Goal: Task Accomplishment & Management: Use online tool/utility

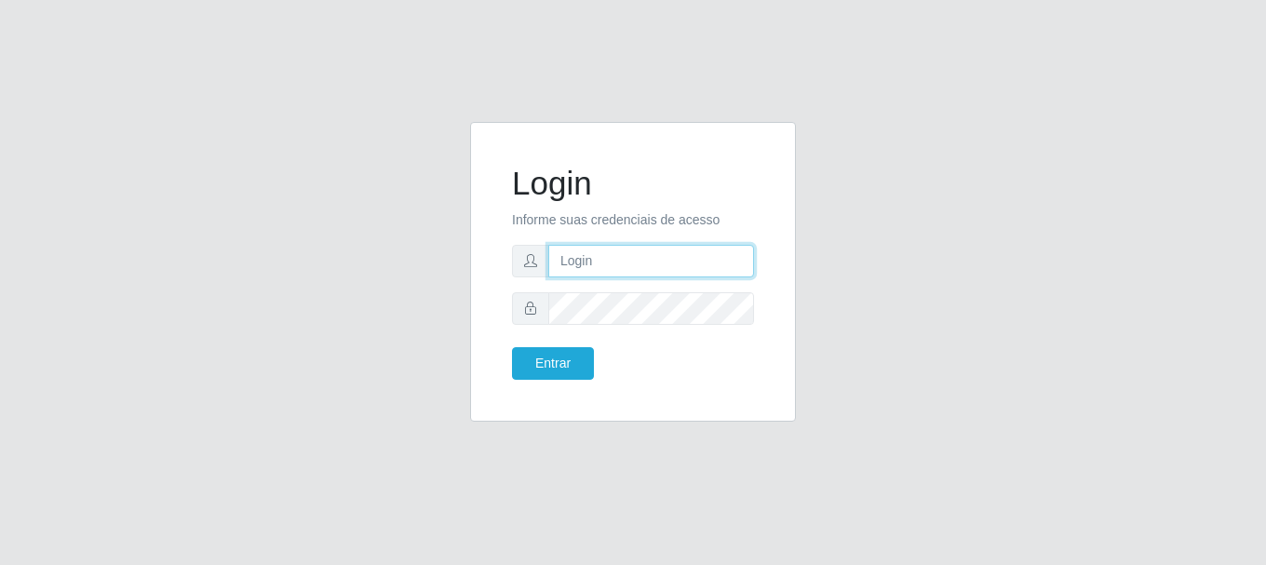
click at [575, 251] on input "text" at bounding box center [651, 261] width 206 height 33
type input "[EMAIL_ADDRESS][DOMAIN_NAME]"
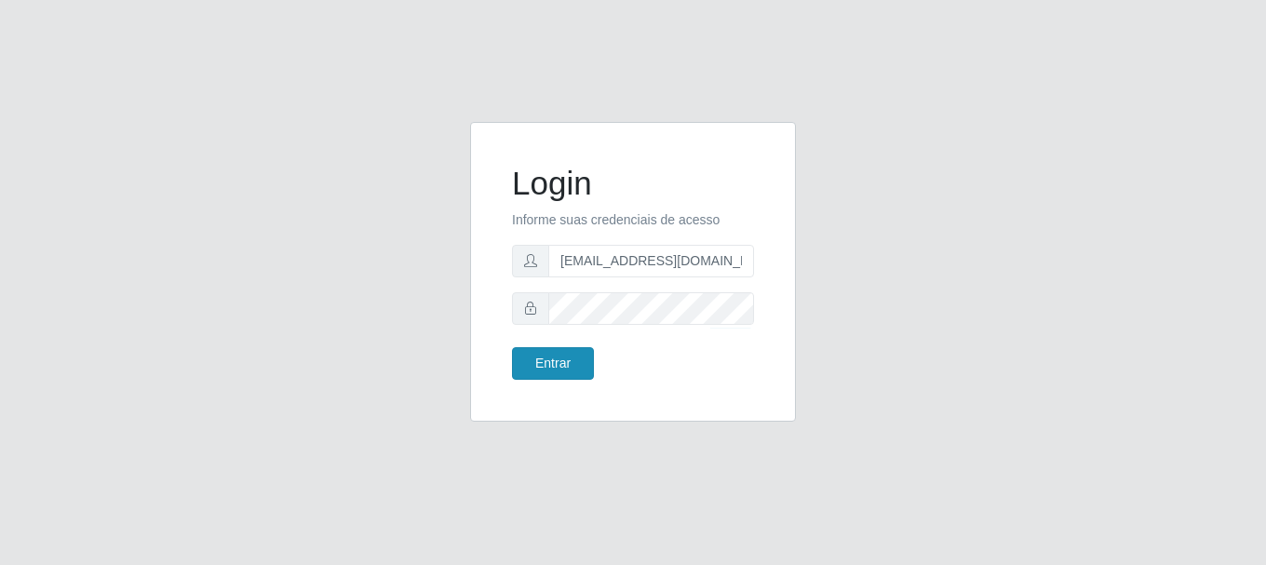
drag, startPoint x: 543, startPoint y: 380, endPoint x: 555, endPoint y: 367, distance: 17.8
click at [543, 379] on div "Login Informe suas credenciais de acesso [EMAIL_ADDRESS][DOMAIN_NAME] Entrar" at bounding box center [633, 271] width 279 height 253
click at [560, 359] on button "Entrar" at bounding box center [553, 363] width 82 height 33
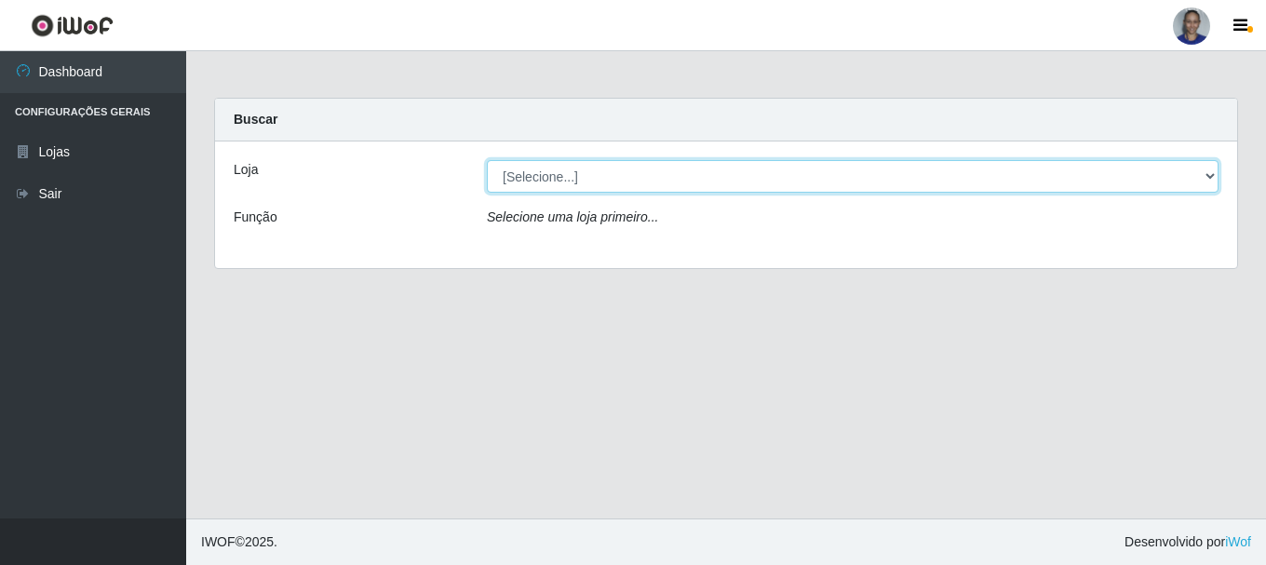
click at [1197, 179] on select "[Selecione...] Supermercado [GEOGRAPHIC_DATA]" at bounding box center [853, 176] width 732 height 33
select select "165"
click at [487, 160] on select "[Selecione...] Supermercado [GEOGRAPHIC_DATA]" at bounding box center [853, 176] width 732 height 33
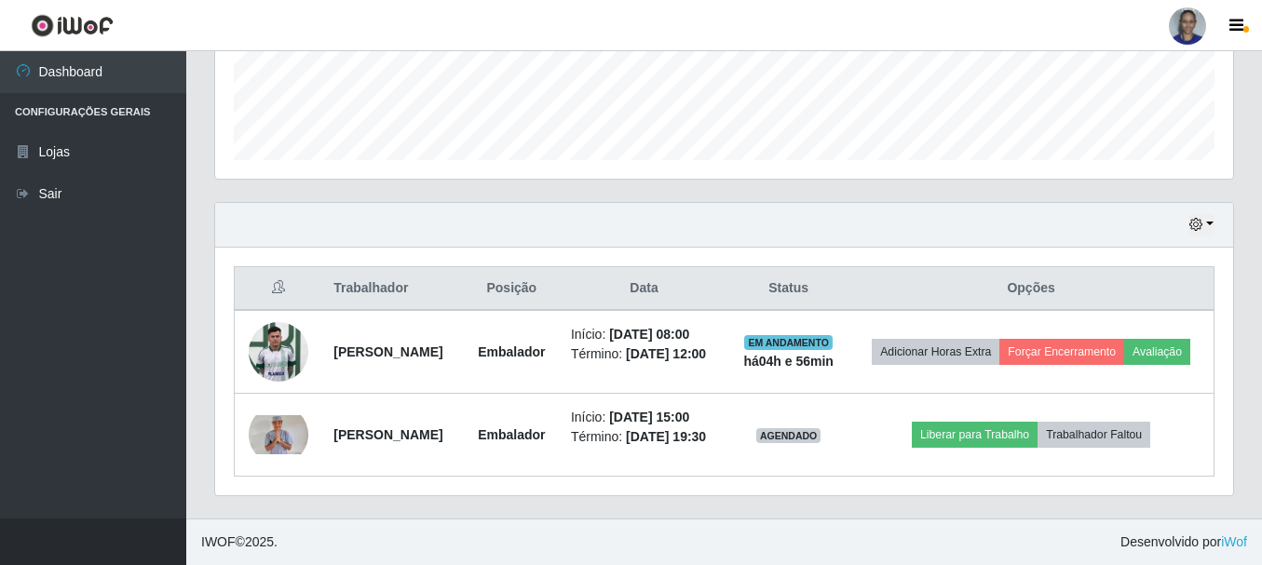
scroll to position [534, 0]
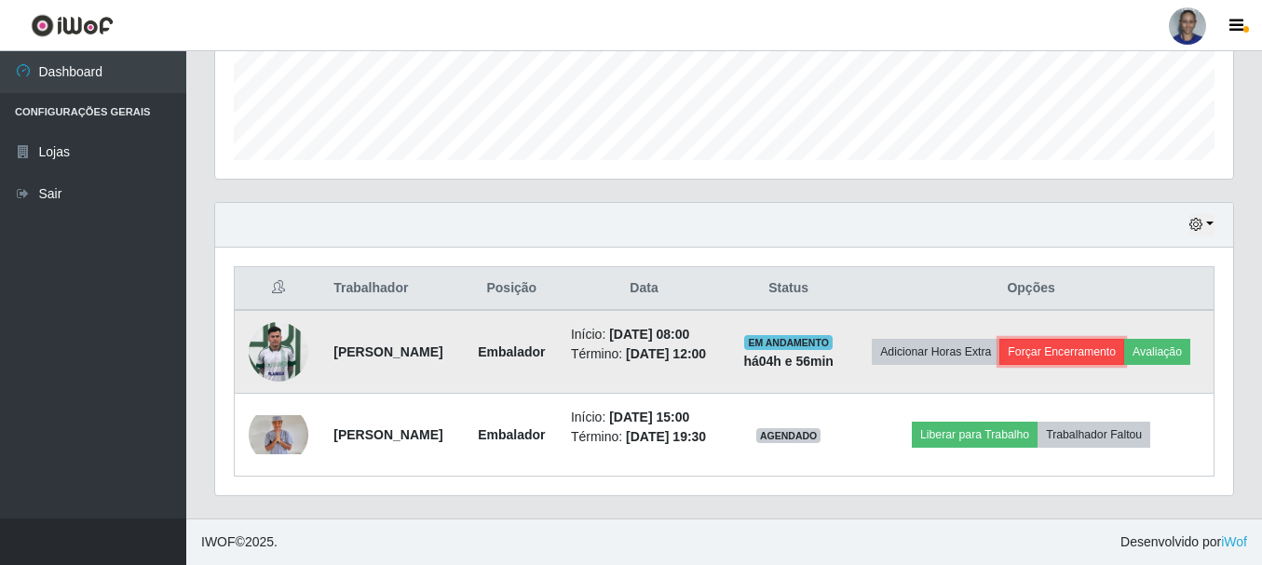
click at [1124, 339] on button "Forçar Encerramento" at bounding box center [1061, 352] width 125 height 26
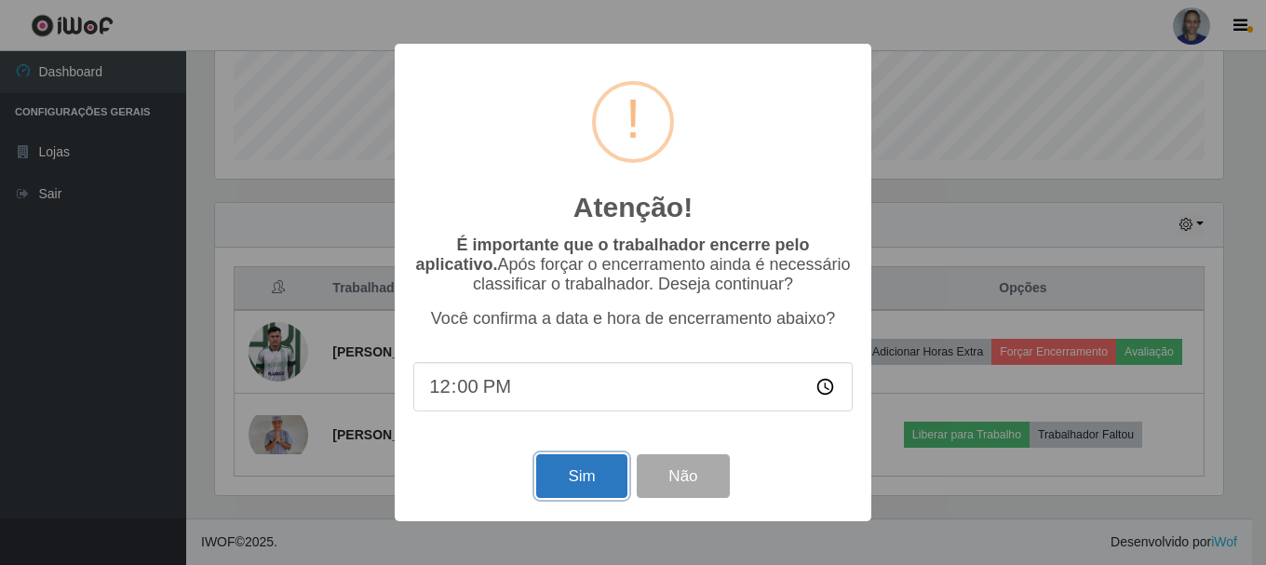
click at [571, 473] on button "Sim" at bounding box center [581, 476] width 90 height 44
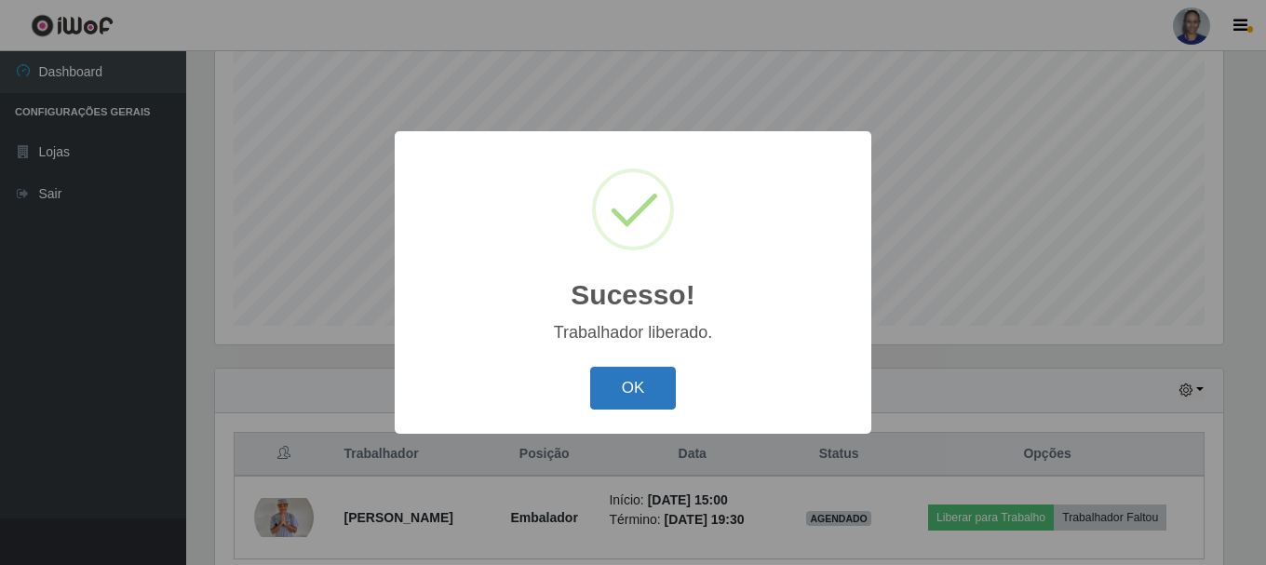
click at [631, 385] on button "OK" at bounding box center [633, 389] width 87 height 44
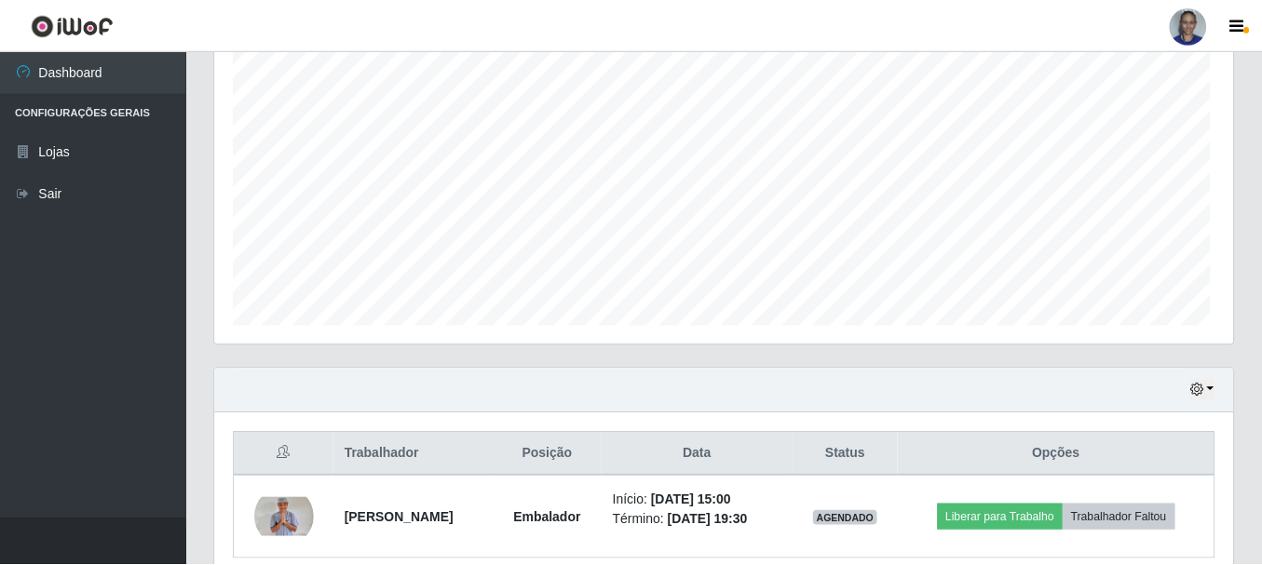
scroll to position [386, 1018]
click at [1211, 390] on button "button" at bounding box center [1201, 390] width 26 height 21
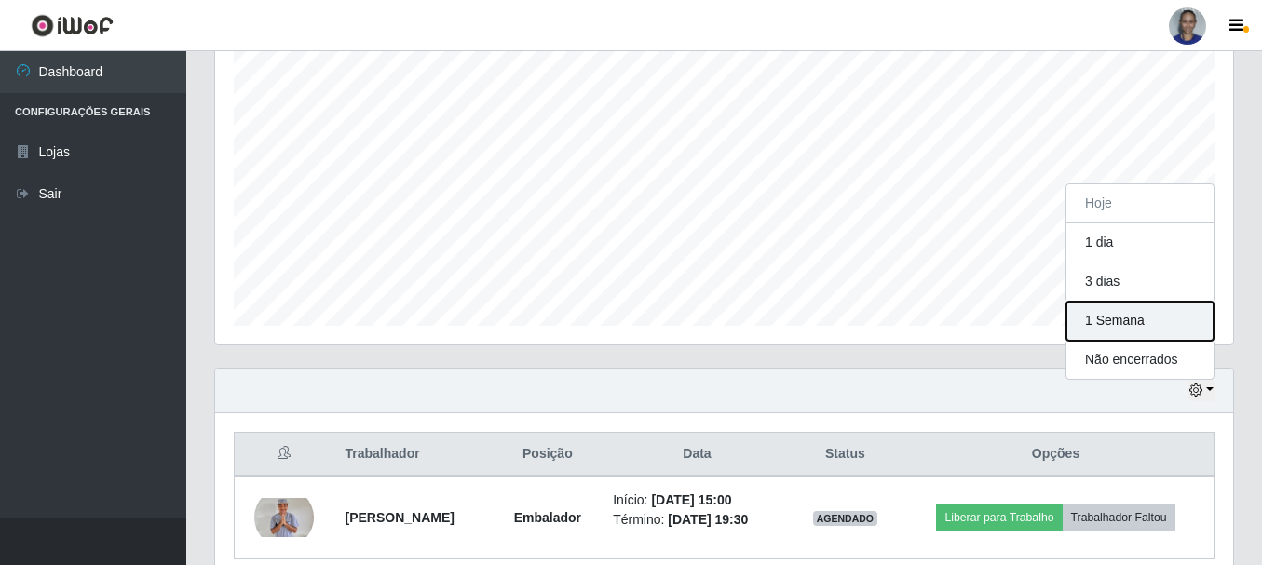
click at [1181, 332] on button "1 Semana" at bounding box center [1139, 321] width 147 height 39
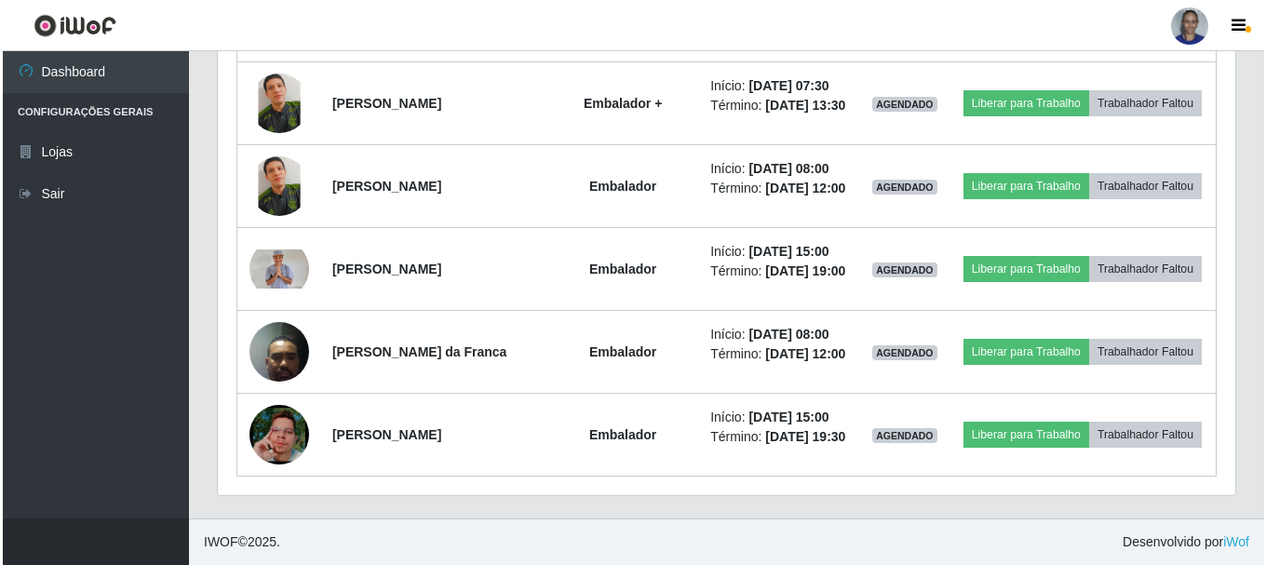
scroll to position [1889, 0]
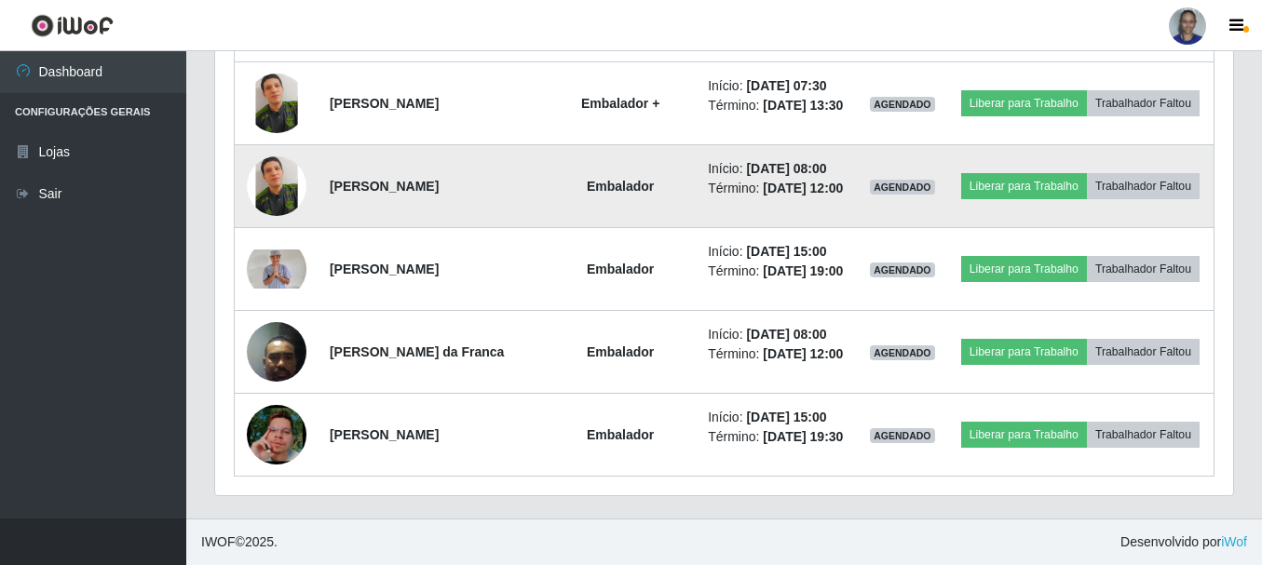
click at [264, 146] on img at bounding box center [277, 185] width 60 height 79
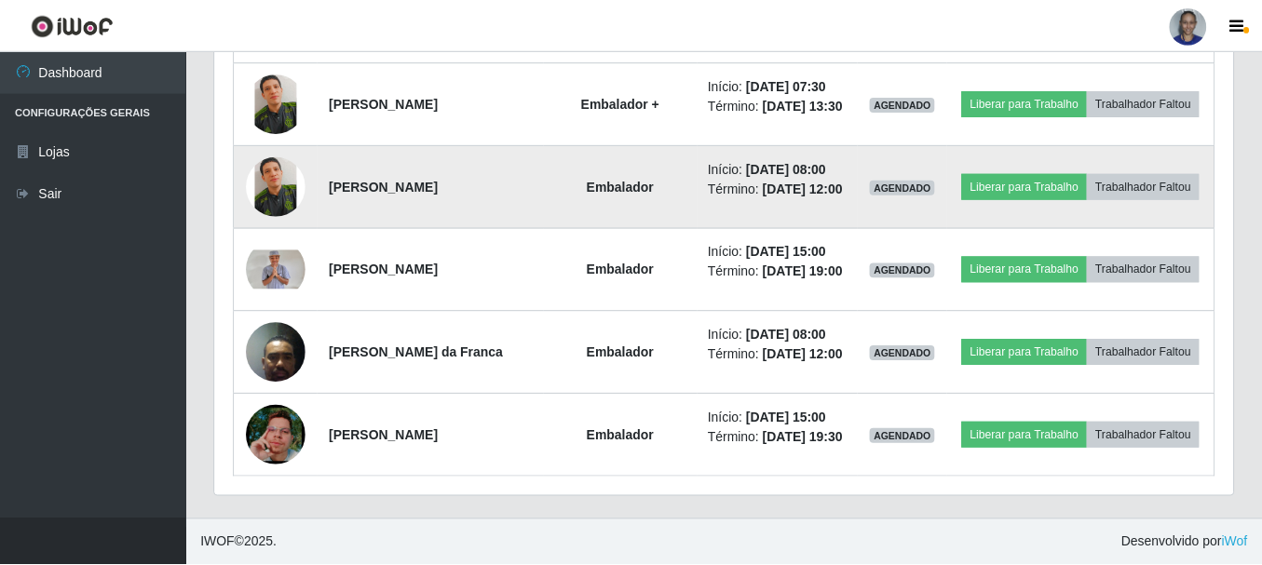
scroll to position [386, 1008]
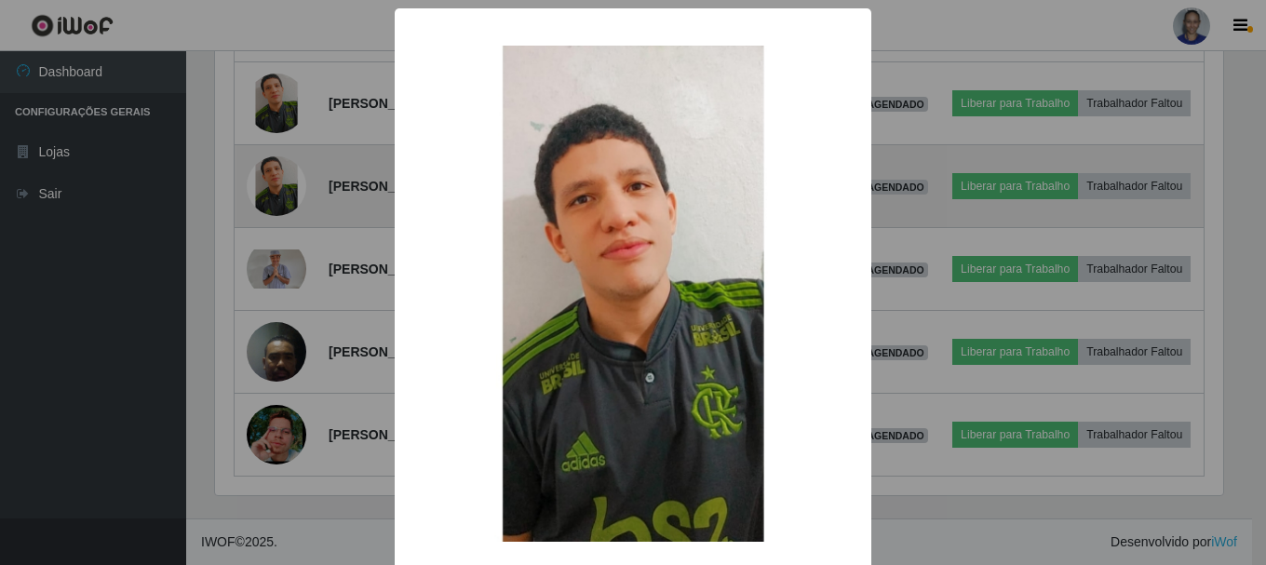
click at [264, 137] on div "× OK Cancel" at bounding box center [633, 282] width 1266 height 565
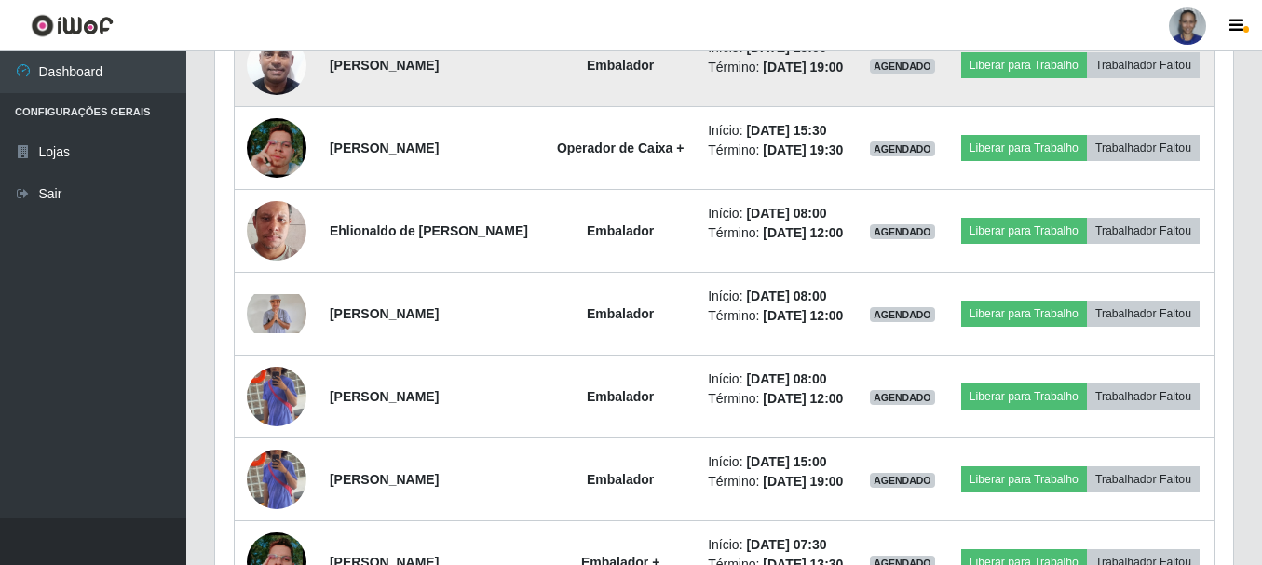
scroll to position [1051, 0]
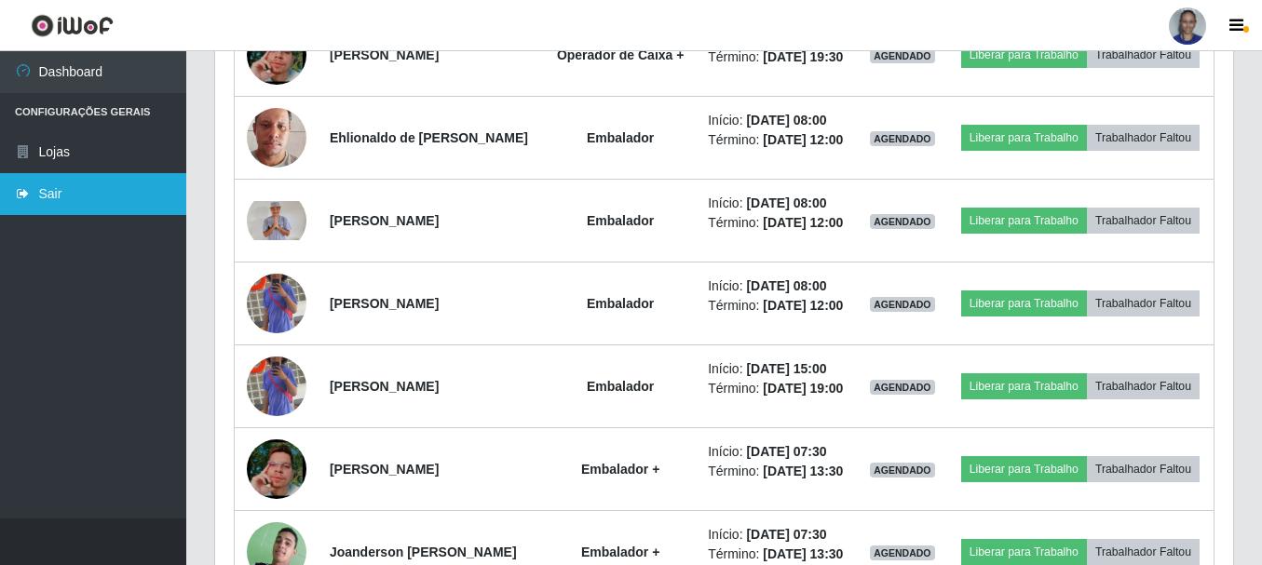
click at [128, 195] on link "Sair" at bounding box center [93, 194] width 186 height 42
